Goal: Information Seeking & Learning: Check status

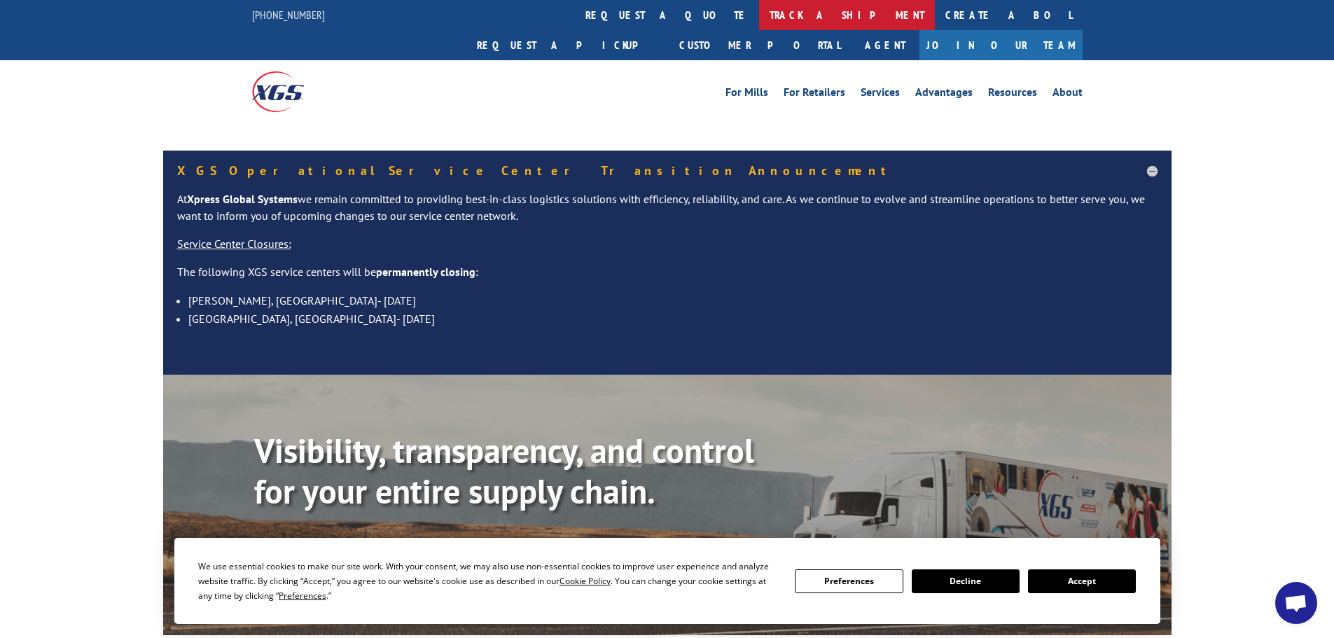
click at [759, 23] on link "track a shipment" at bounding box center [847, 15] width 176 height 30
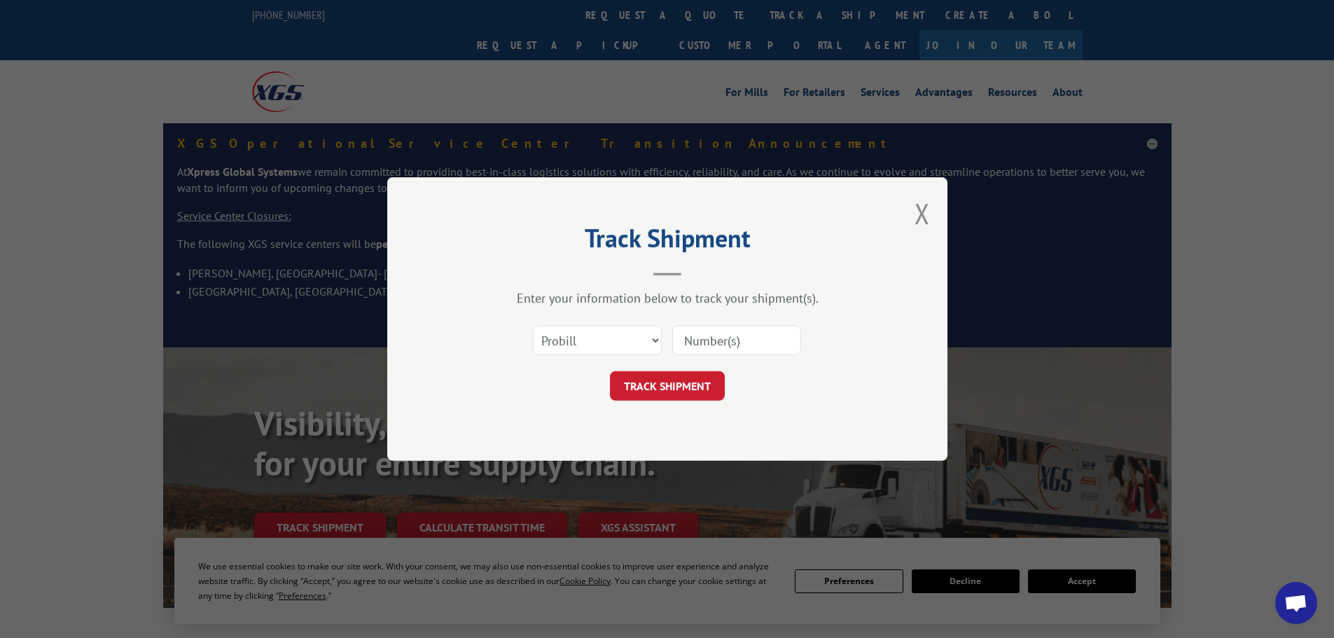
click at [601, 341] on select "Select category... Probill BOL PO" at bounding box center [597, 340] width 129 height 29
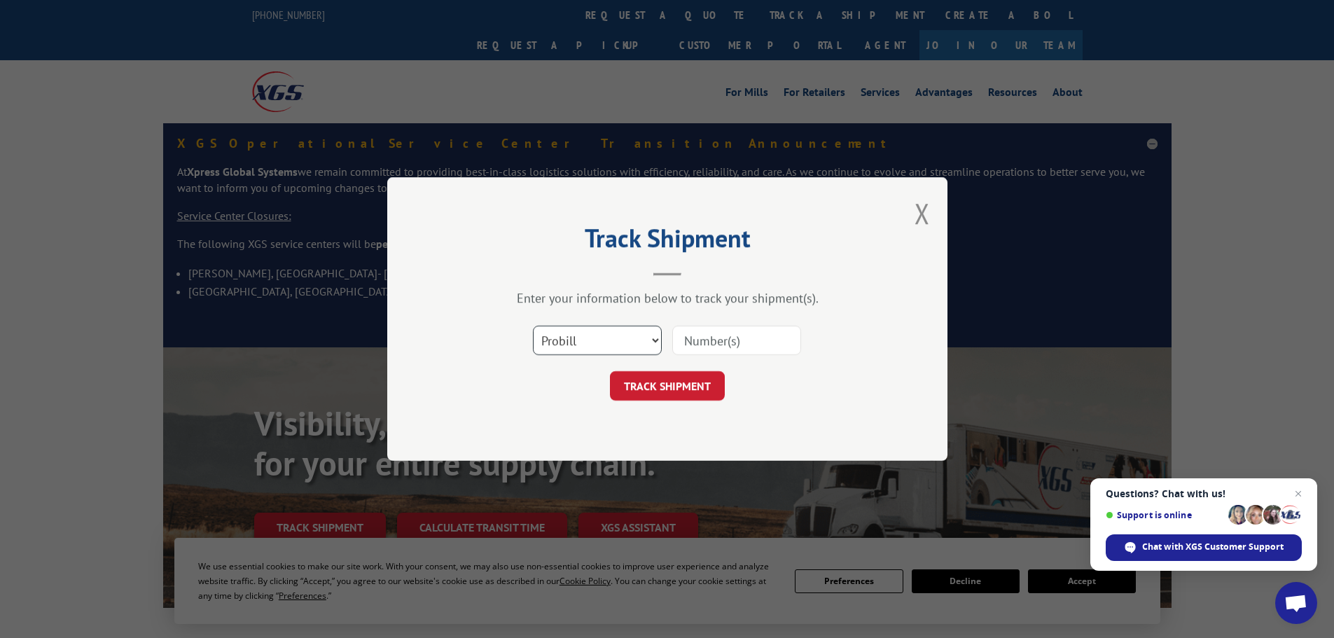
click at [578, 344] on select "Select category... Probill BOL PO" at bounding box center [597, 340] width 129 height 29
select select "bol"
click at [533, 326] on select "Select category... Probill BOL PO" at bounding box center [597, 340] width 129 height 29
click at [718, 345] on input at bounding box center [736, 340] width 129 height 29
paste input "5148110"
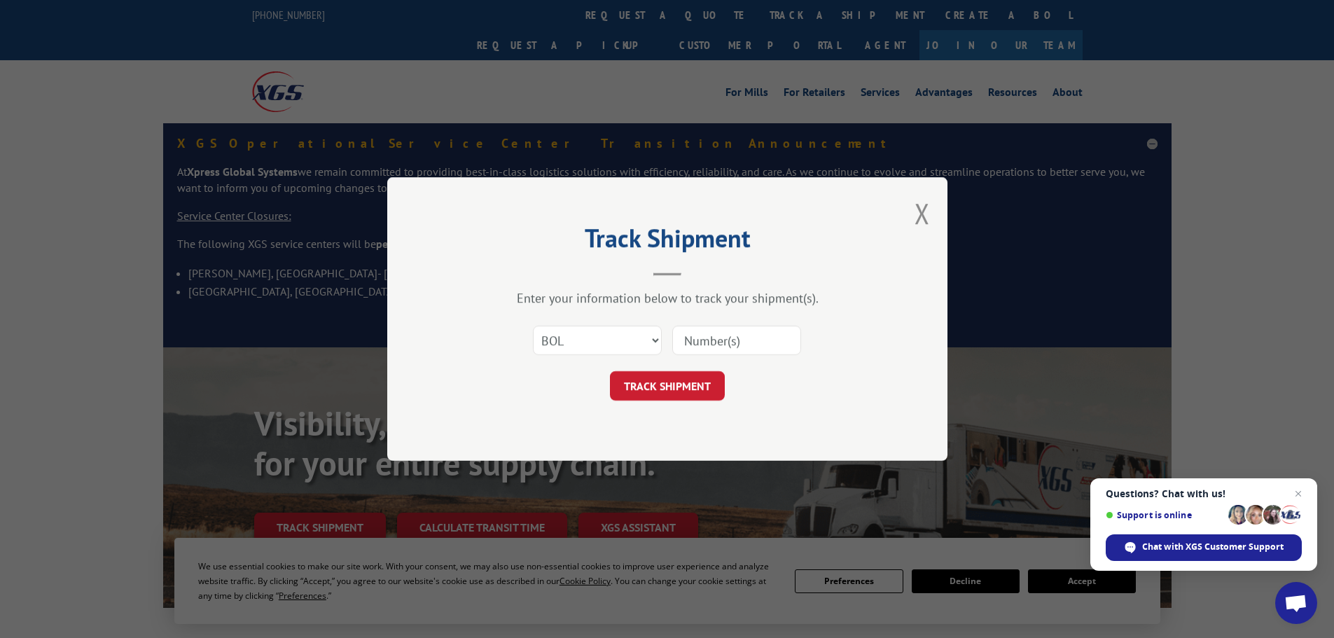
type input "5148110"
click at [656, 394] on button "TRACK SHIPMENT" at bounding box center [667, 385] width 115 height 29
